Goal: Transaction & Acquisition: Purchase product/service

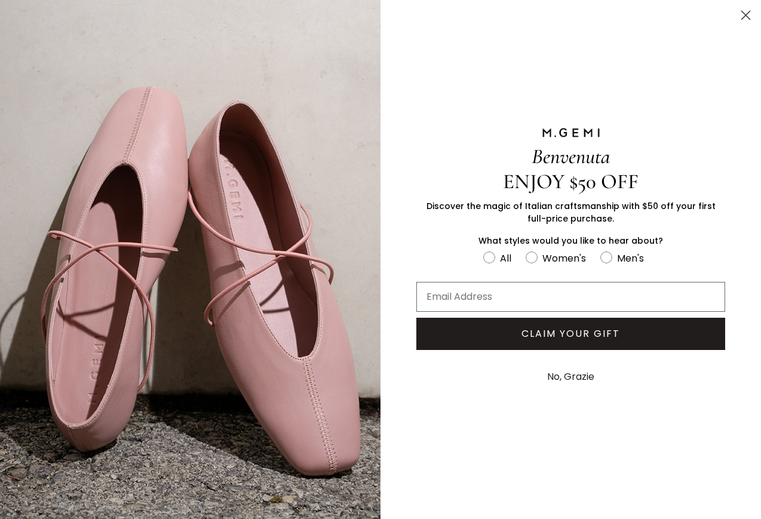
click at [744, 13] on circle "Close dialog" at bounding box center [745, 15] width 20 height 20
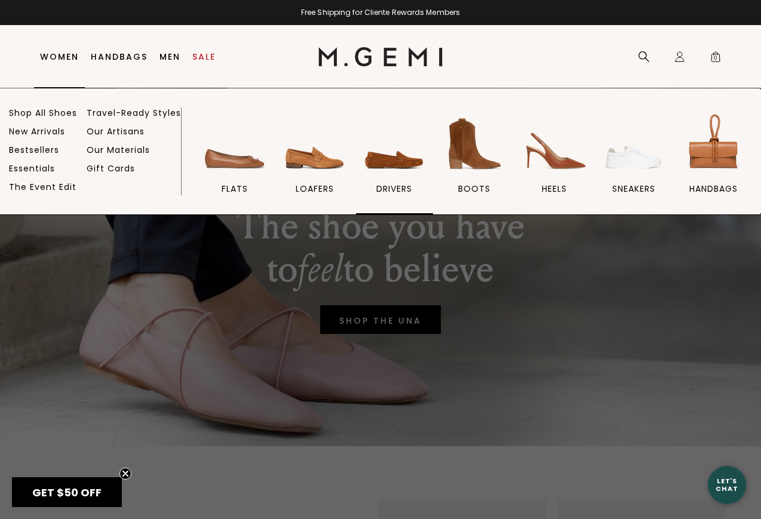
click at [390, 169] on img at bounding box center [394, 143] width 67 height 67
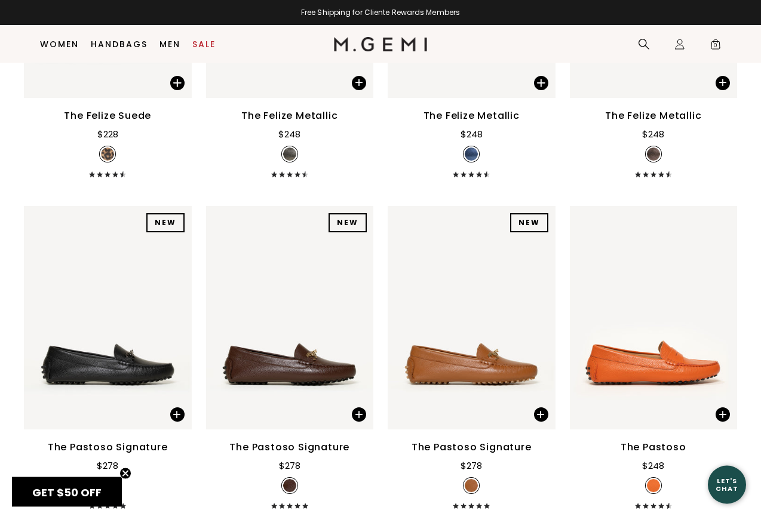
scroll to position [1435, 0]
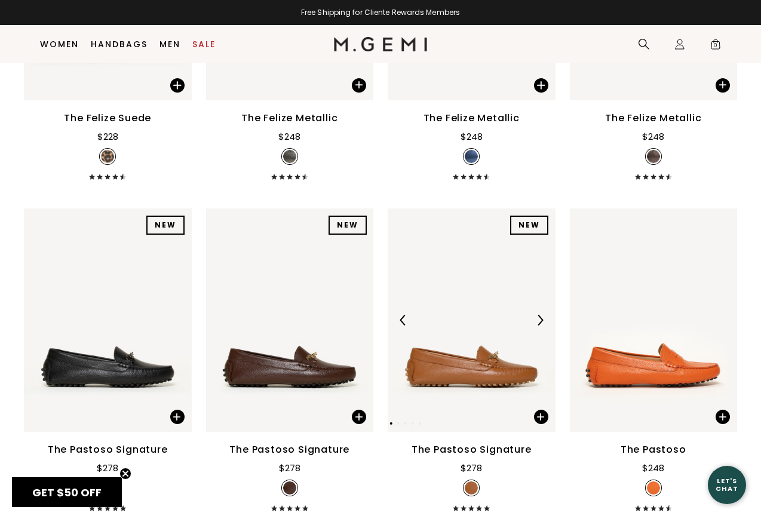
click at [543, 315] on img at bounding box center [539, 320] width 11 height 11
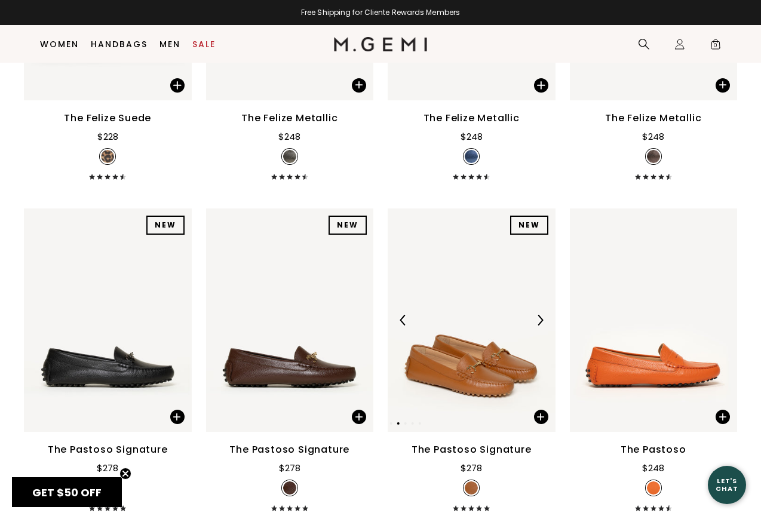
click at [541, 315] on img at bounding box center [539, 320] width 11 height 11
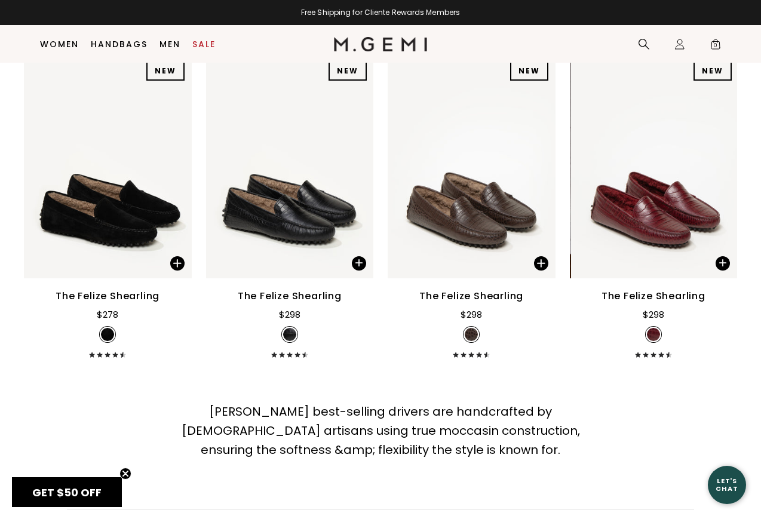
scroll to position [2246, 0]
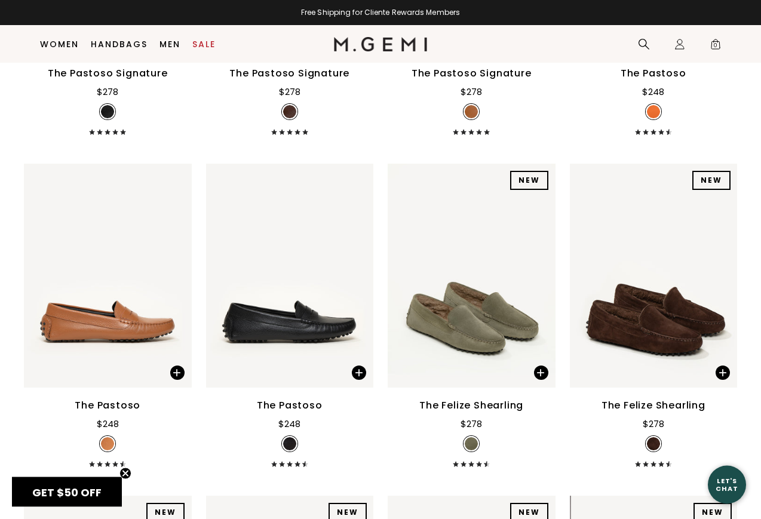
scroll to position [1810, 0]
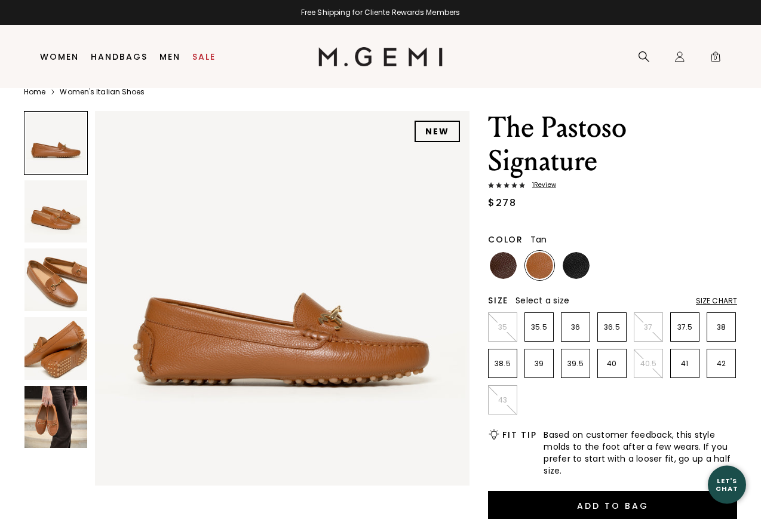
scroll to position [20, 0]
click at [57, 429] on img at bounding box center [55, 417] width 63 height 63
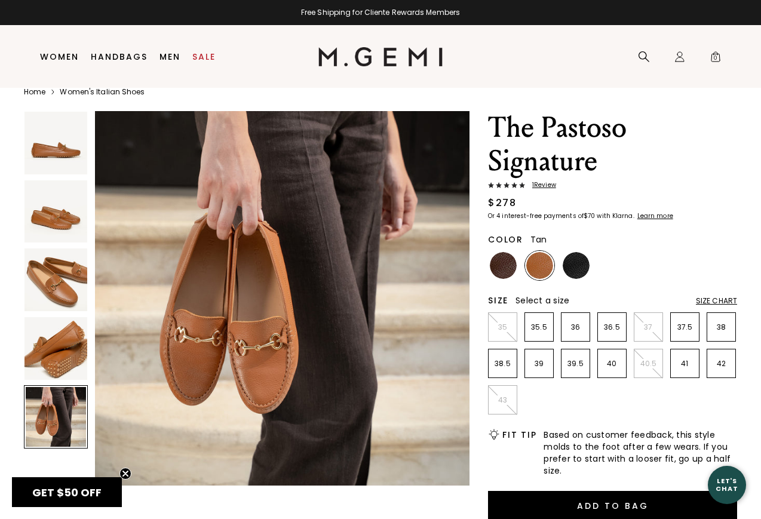
scroll to position [0, 0]
click at [503, 266] on img at bounding box center [503, 265] width 27 height 27
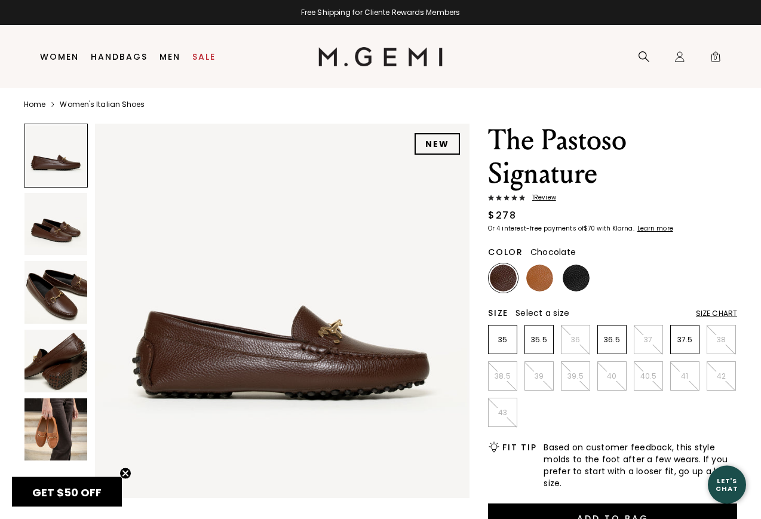
scroll to position [5, 0]
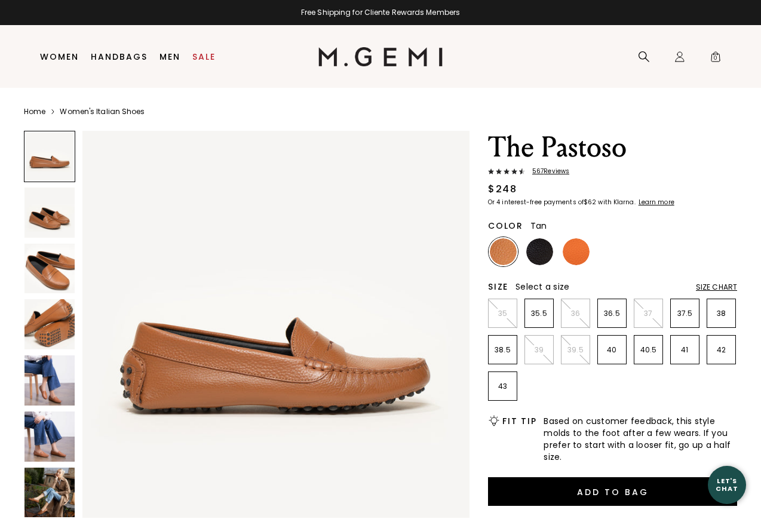
click at [53, 441] on img at bounding box center [49, 436] width 50 height 50
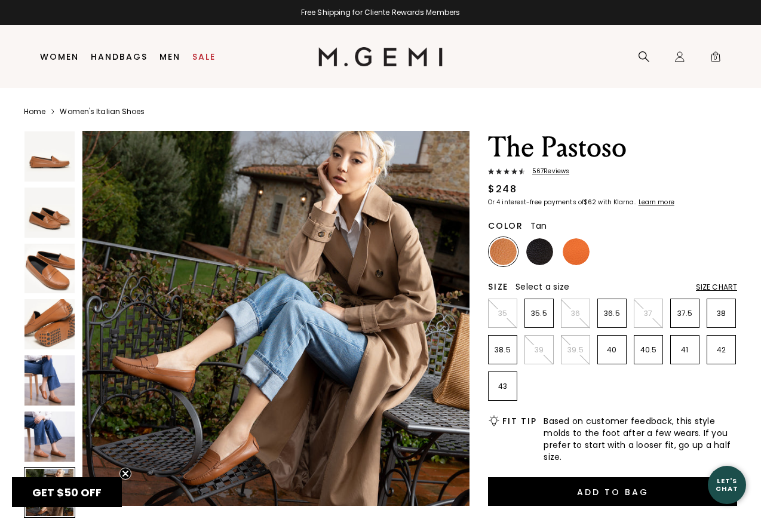
scroll to position [2406, 0]
click at [538, 251] on img at bounding box center [539, 251] width 27 height 27
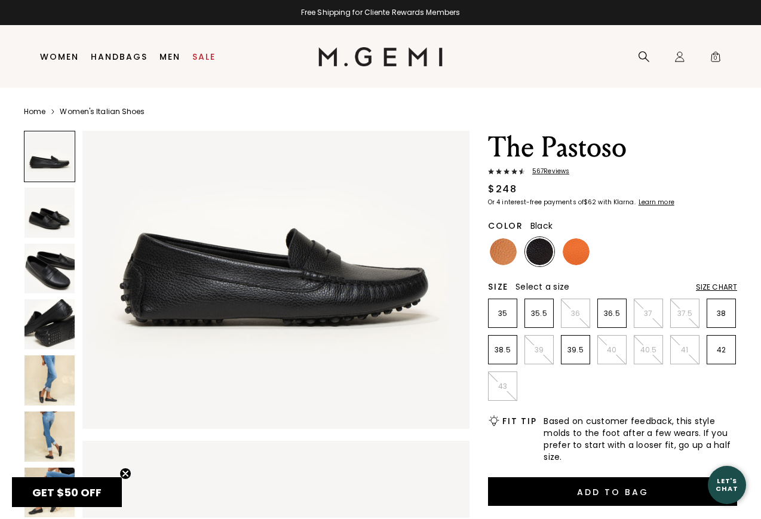
scroll to position [90, 0]
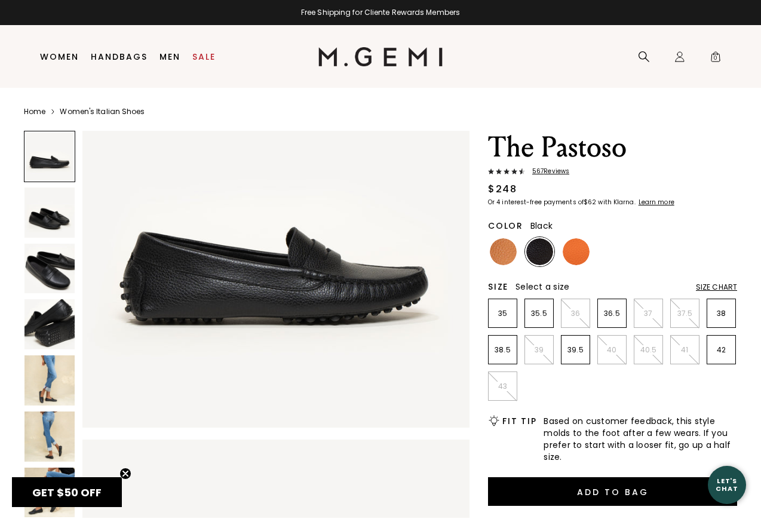
click at [49, 392] on img at bounding box center [49, 380] width 50 height 50
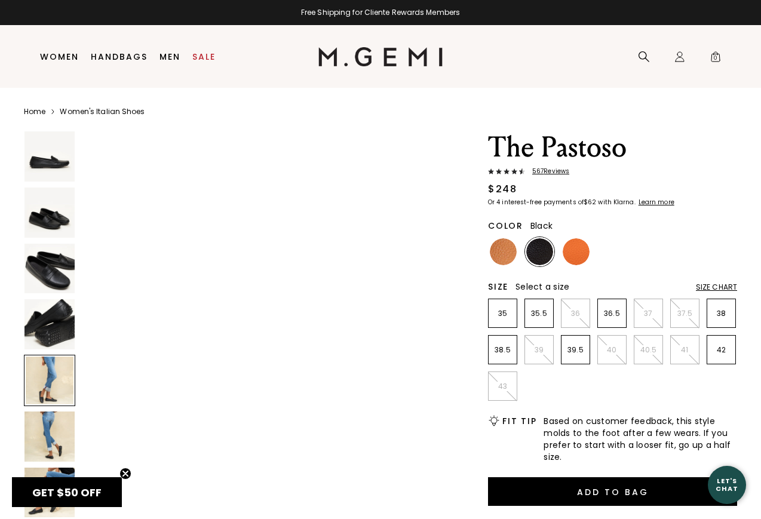
scroll to position [1596, 0]
